Goal: Task Accomplishment & Management: Manage account settings

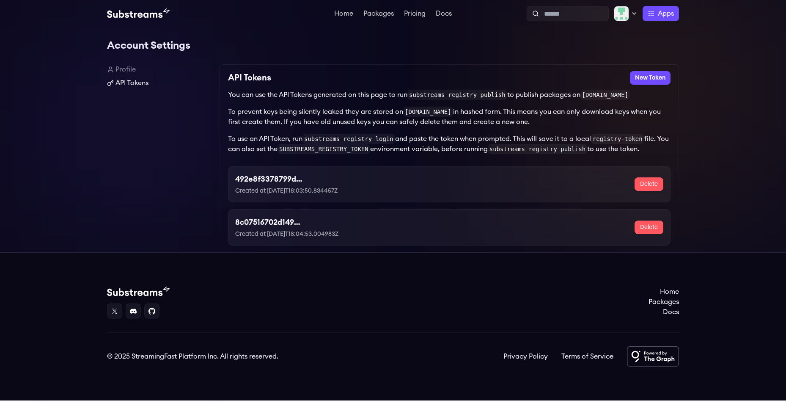
click at [143, 86] on link "API Tokens" at bounding box center [160, 83] width 106 height 10
click at [648, 76] on button "New Token" at bounding box center [650, 78] width 41 height 14
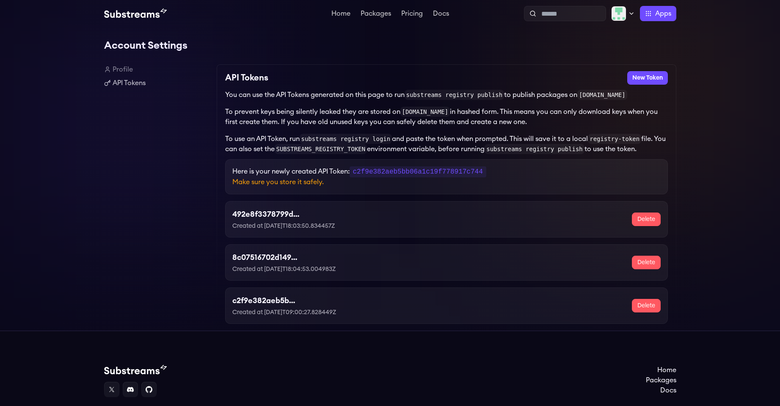
click at [312, 220] on div "492e8f3378799de8279dc077683d306c Created at 2025-08-13T18:03:50.834457Z" at bounding box center [302, 219] width 140 height 22
click at [305, 184] on p "Make sure you store it safely." at bounding box center [446, 182] width 428 height 10
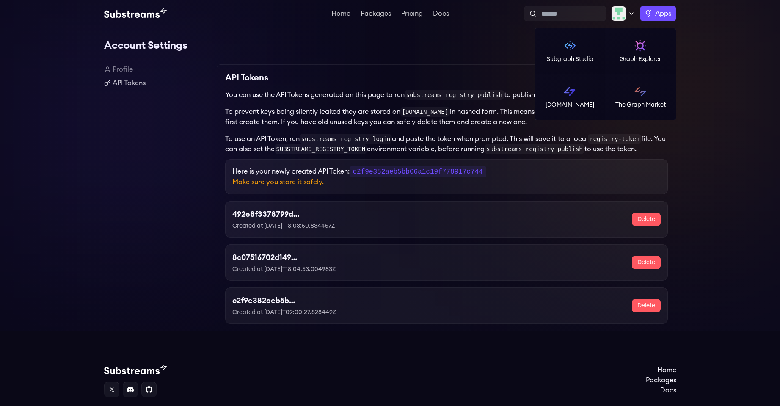
click at [660, 16] on span "Apps" at bounding box center [663, 13] width 16 height 10
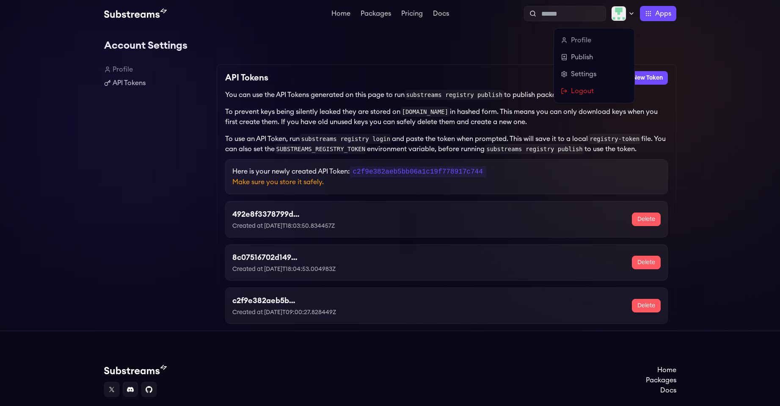
click at [622, 14] on img at bounding box center [618, 13] width 15 height 15
click at [589, 43] on link "Profile" at bounding box center [594, 40] width 67 height 10
click at [575, 74] on link "Settings" at bounding box center [594, 74] width 67 height 10
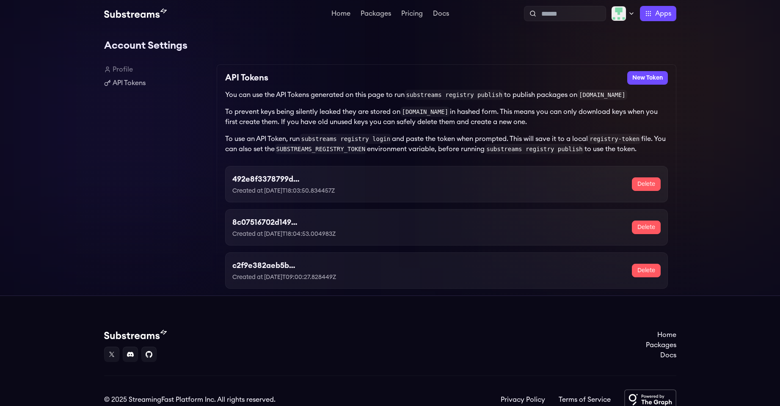
click at [644, 186] on button "Delete" at bounding box center [646, 184] width 29 height 14
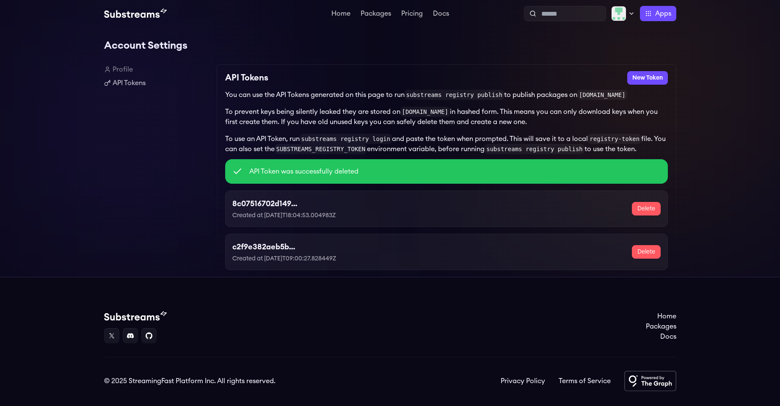
click at [641, 213] on button "Delete" at bounding box center [646, 209] width 29 height 14
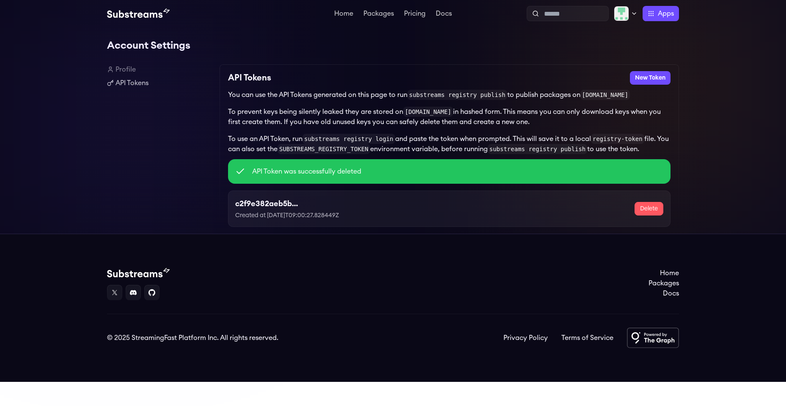
click at [641, 213] on button "Delete" at bounding box center [649, 209] width 29 height 14
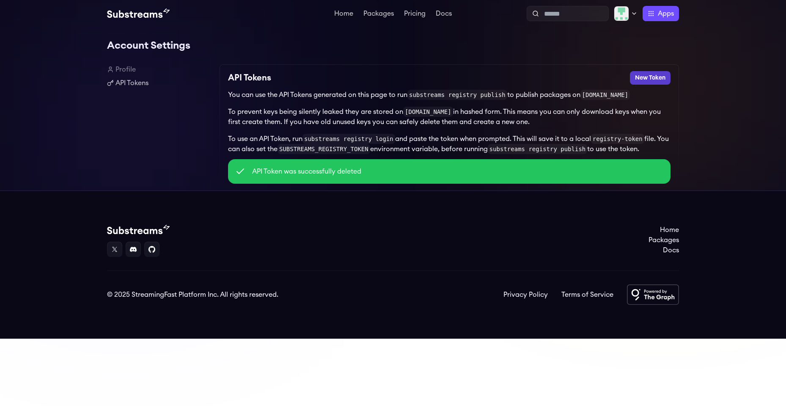
click at [646, 78] on button "New Token" at bounding box center [650, 78] width 41 height 14
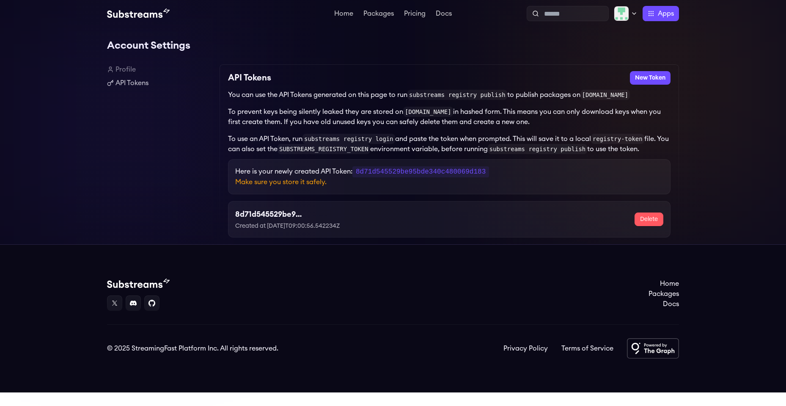
click at [314, 220] on div "8d71d545529be95bde340c480069d183 Created at 2025-09-22T09:00:56.542234Z" at bounding box center [305, 219] width 141 height 22
click at [308, 228] on p "Created at 2025-09-22T09:00:56.542234Z" at bounding box center [305, 226] width 141 height 8
click at [253, 204] on div "8d71d545529be95bde340c480069d183 Created at 2025-09-22T09:00:56.542234Z Delete" at bounding box center [449, 219] width 443 height 36
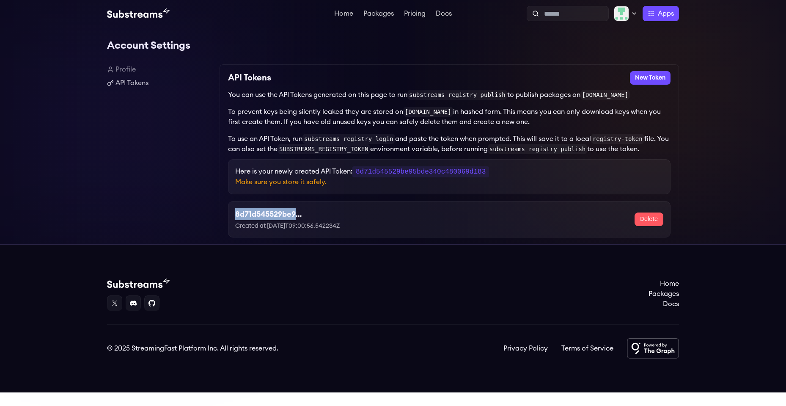
click at [253, 204] on div "8d71d545529be95bde340c480069d183 Created at 2025-09-22T09:00:56.542234Z Delete" at bounding box center [449, 219] width 443 height 36
click at [136, 80] on link "API Tokens" at bounding box center [160, 83] width 106 height 10
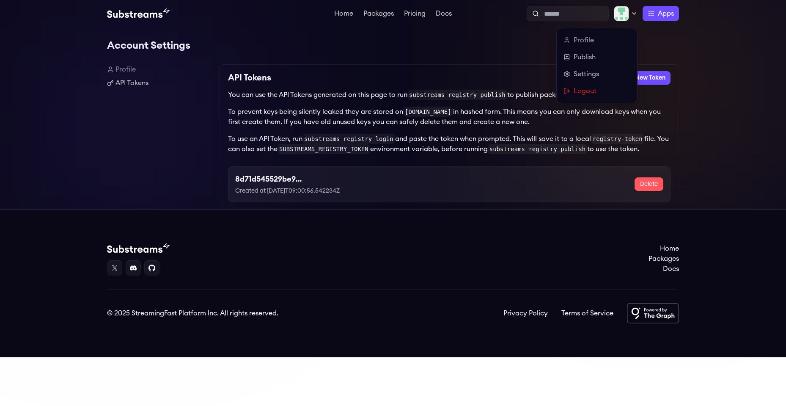
click at [633, 14] on icon at bounding box center [634, 13] width 7 height 7
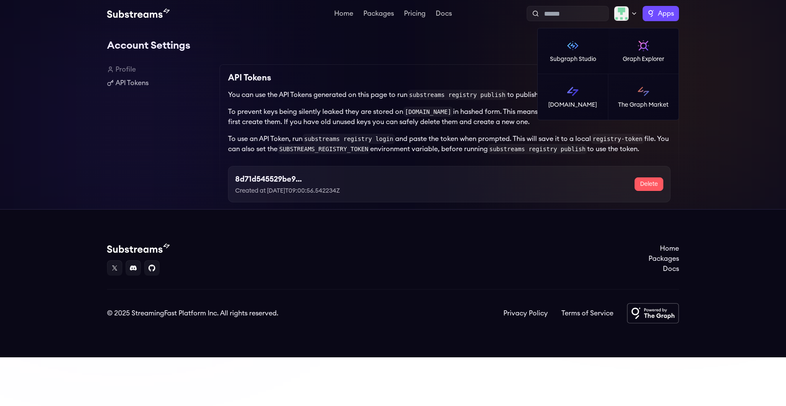
click at [669, 14] on span "Apps" at bounding box center [666, 13] width 16 height 10
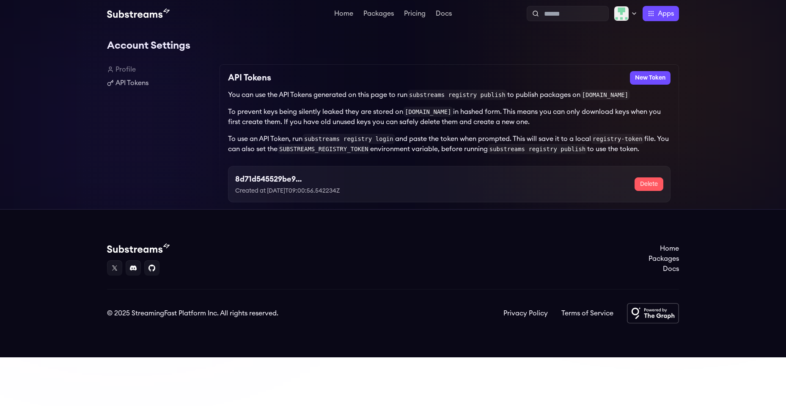
click at [349, 87] on div "API Tokens New Token You can use the API Tokens generated on this page to run s…" at bounding box center [450, 136] width 460 height 145
click at [335, 10] on link "Home" at bounding box center [344, 14] width 22 height 8
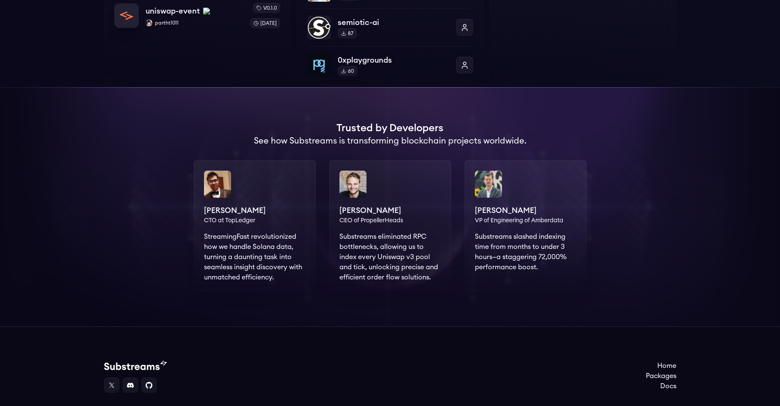
scroll to position [576, 0]
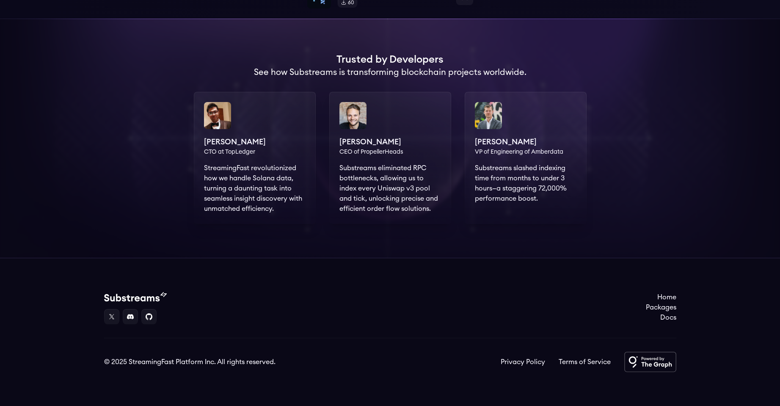
click at [644, 359] on img at bounding box center [650, 362] width 52 height 20
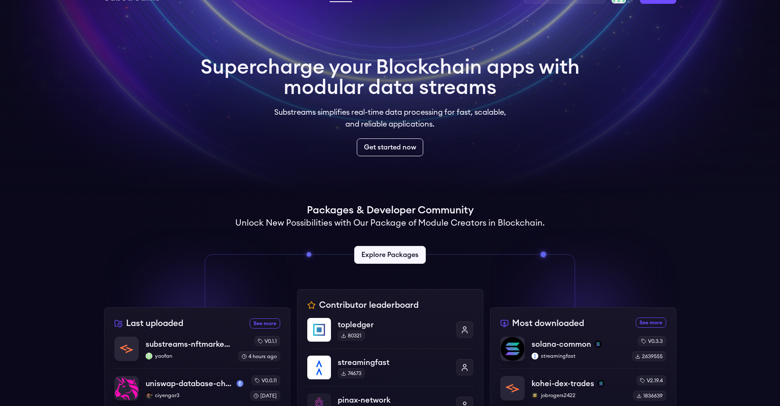
scroll to position [0, 0]
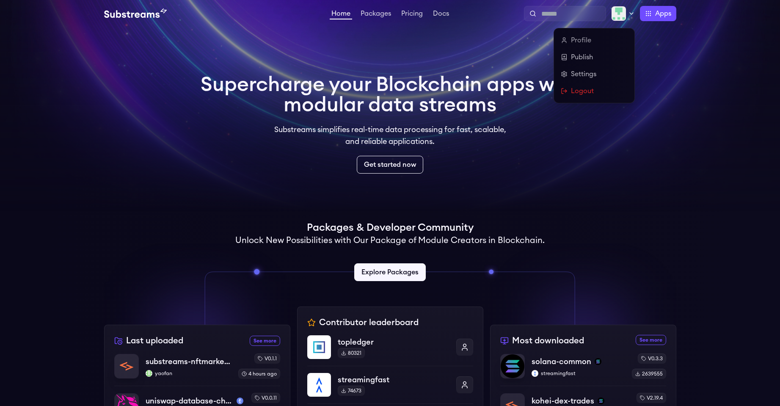
click at [625, 17] on img at bounding box center [618, 13] width 15 height 15
click at [592, 88] on link "Logout" at bounding box center [594, 91] width 67 height 10
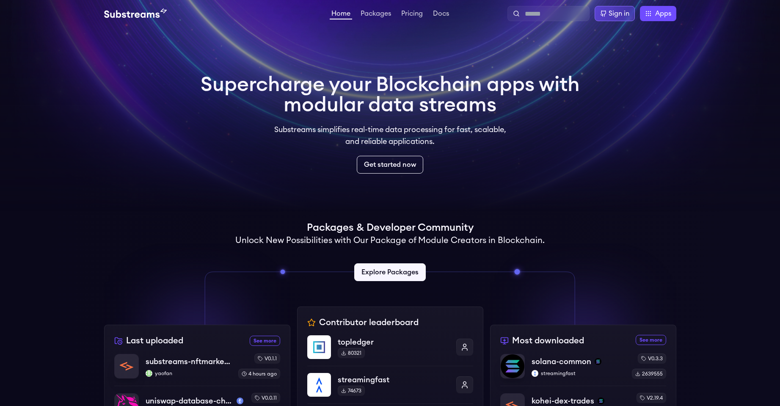
click at [603, 16] on icon at bounding box center [603, 13] width 7 height 7
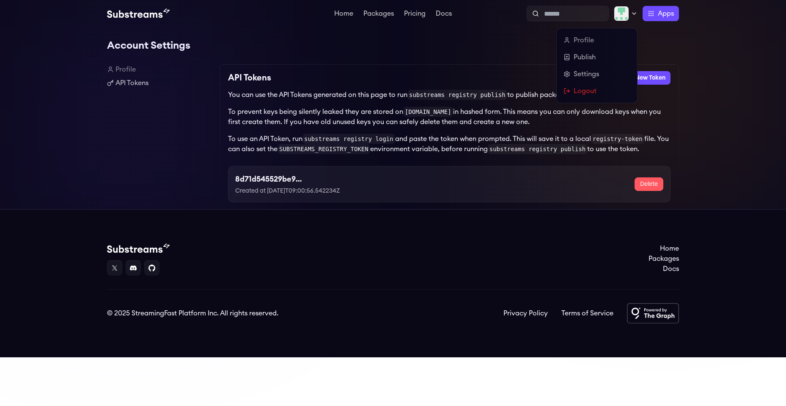
click at [636, 13] on icon at bounding box center [634, 13] width 7 height 7
click at [590, 91] on link "Logout" at bounding box center [597, 91] width 67 height 10
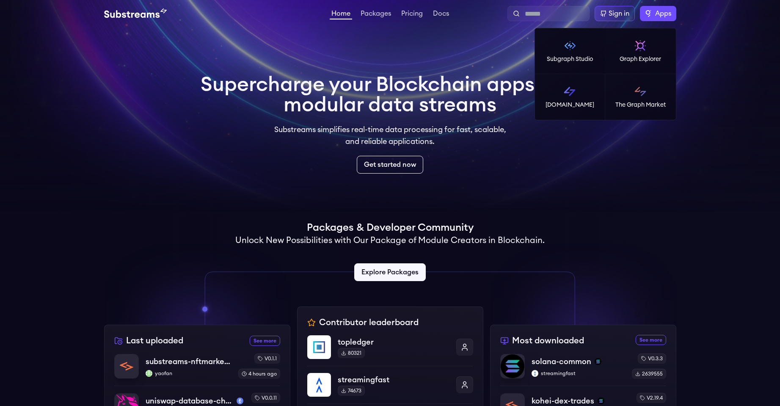
click at [668, 11] on span "Apps" at bounding box center [663, 13] width 16 height 10
click at [561, 45] on link "Subgraph Studio" at bounding box center [570, 51] width 71 height 46
click at [649, 15] on label "Apps" at bounding box center [658, 13] width 36 height 15
click at [642, 93] on img at bounding box center [640, 92] width 14 height 14
